Goal: Transaction & Acquisition: Purchase product/service

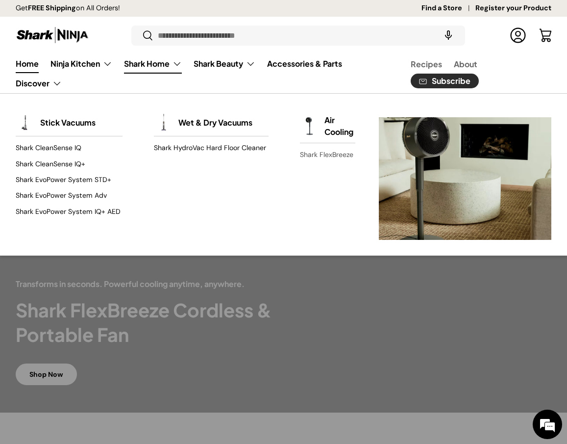
click at [300, 154] on link "Shark FlexBreeze" at bounding box center [327, 155] width 55 height 16
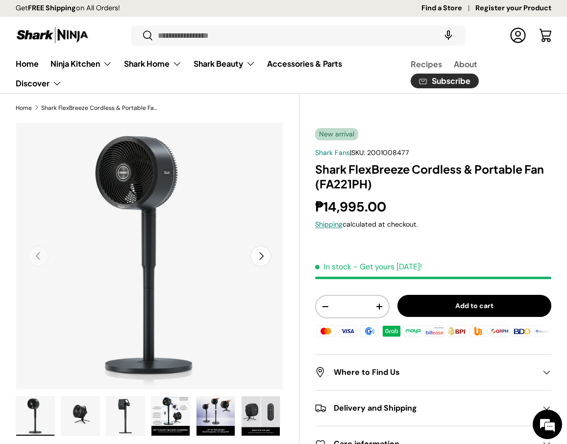
drag, startPoint x: 359, startPoint y: 133, endPoint x: 318, endPoint y: 132, distance: 41.2
click at [318, 132] on div "New arrival" at bounding box center [337, 134] width 45 height 12
click at [370, 132] on div "New arrival" at bounding box center [433, 135] width 236 height 14
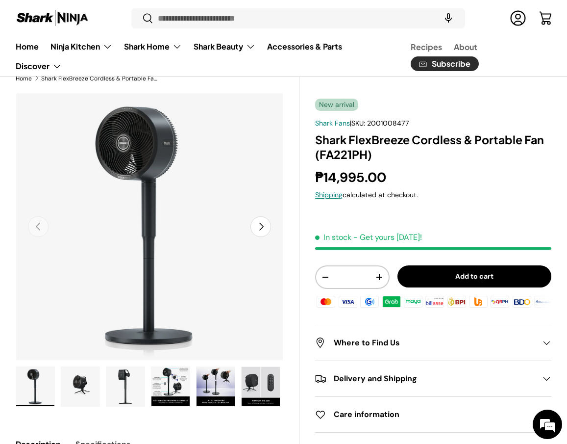
click at [80, 390] on img "Gallery Viewer" at bounding box center [80, 386] width 38 height 39
